Goal: Information Seeking & Learning: Learn about a topic

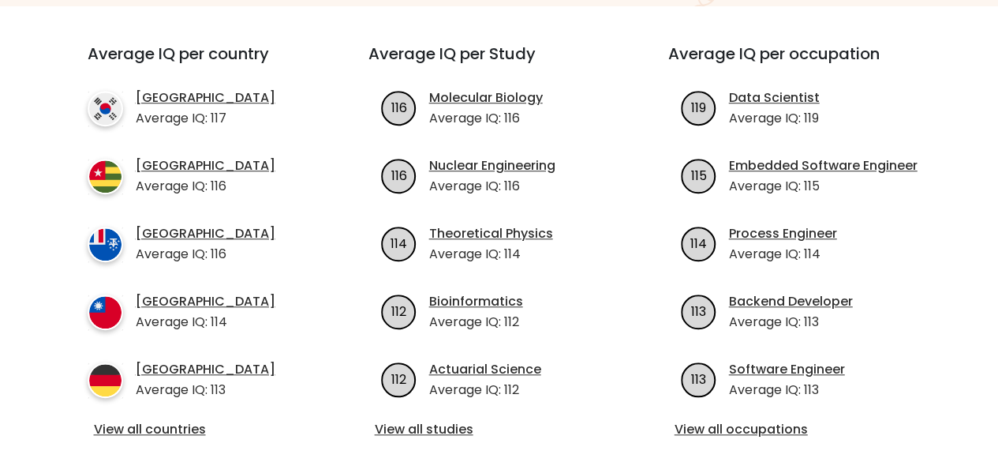
scroll to position [631, 0]
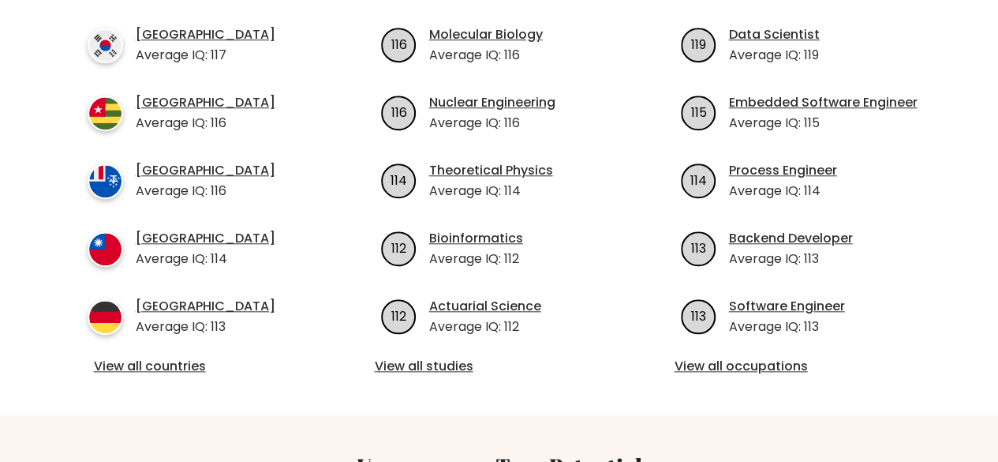
click at [438, 334] on div "Average IQ per Study 116 Molecular Biology Average IQ: 116 116 Nuclear Engineer…" at bounding box center [499, 179] width 300 height 396
click at [435, 357] on link "View all studies" at bounding box center [499, 366] width 249 height 19
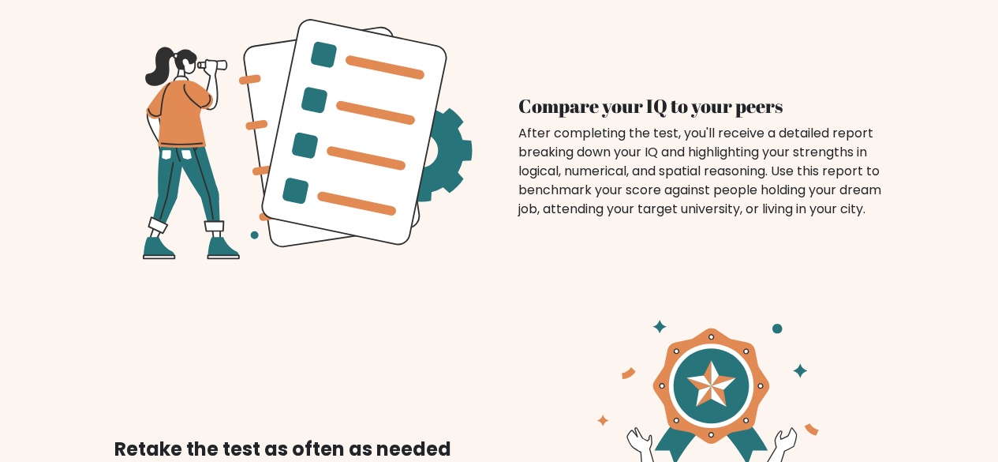
scroll to position [1578, 0]
